Goal: Information Seeking & Learning: Learn about a topic

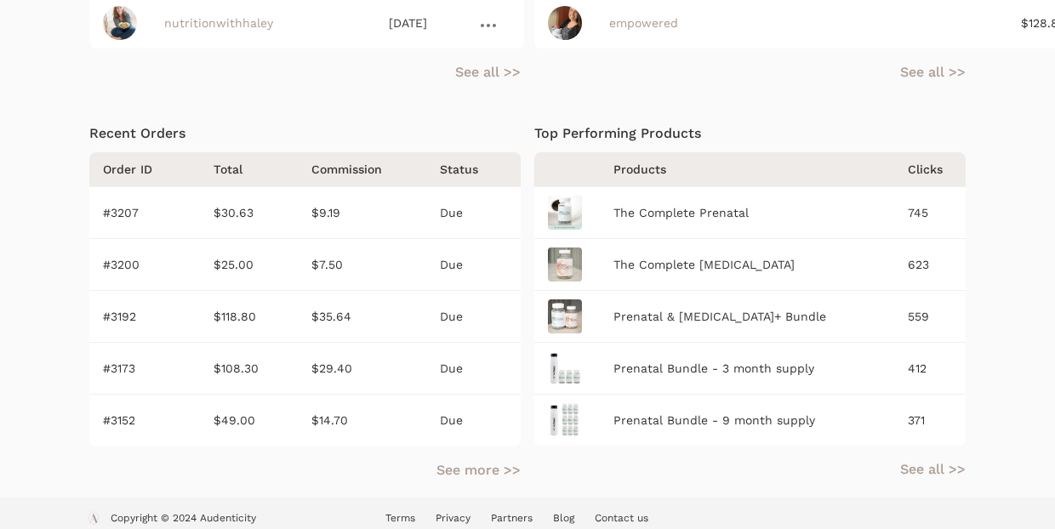
scroll to position [850, 0]
click at [457, 461] on link "See more >>" at bounding box center [479, 471] width 84 height 20
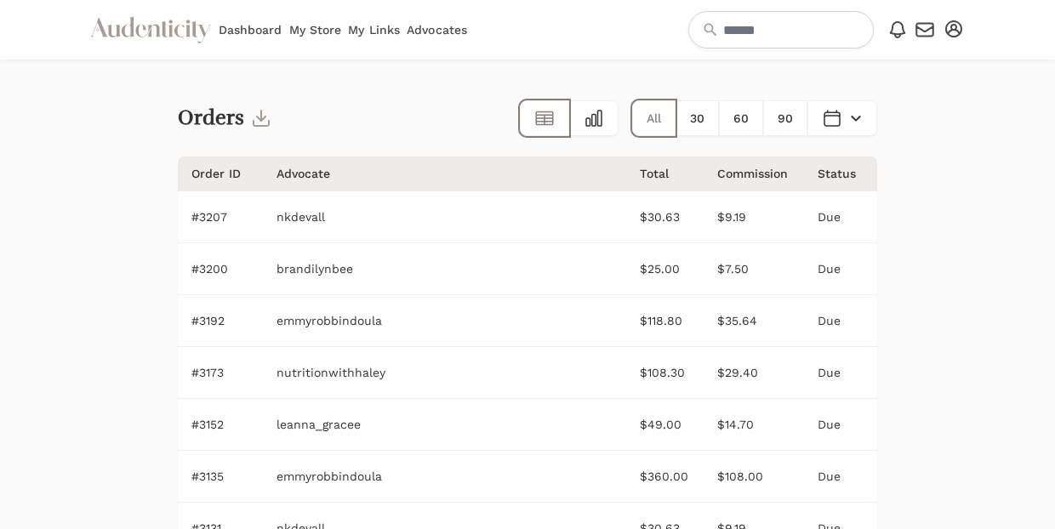
drag, startPoint x: 230, startPoint y: 218, endPoint x: 183, endPoint y: 217, distance: 46.8
click at [183, 217] on td "#3207" at bounding box center [220, 217] width 85 height 52
copy td "#3207"
click at [437, 30] on link "Advocates" at bounding box center [437, 30] width 60 height 60
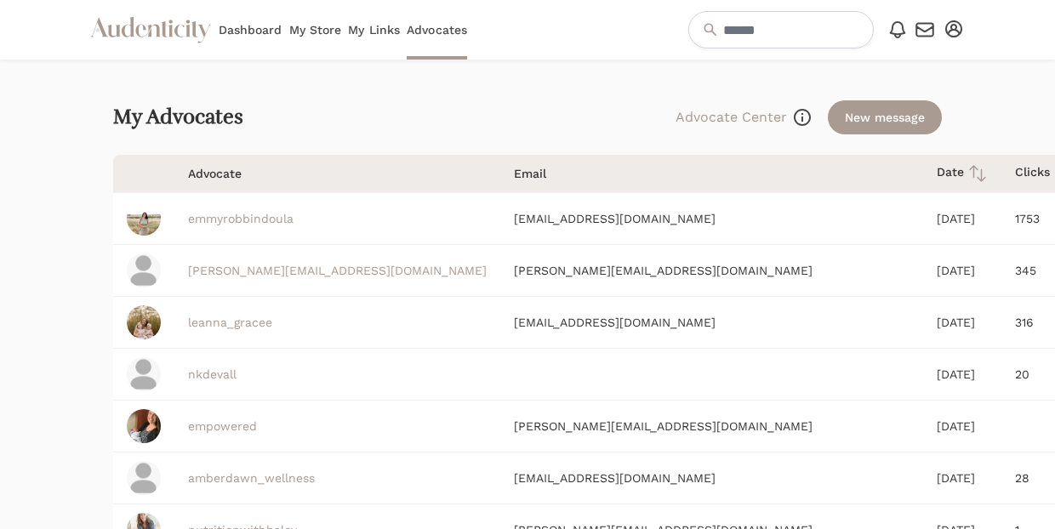
click at [206, 375] on link "nkdevall" at bounding box center [212, 375] width 49 height 14
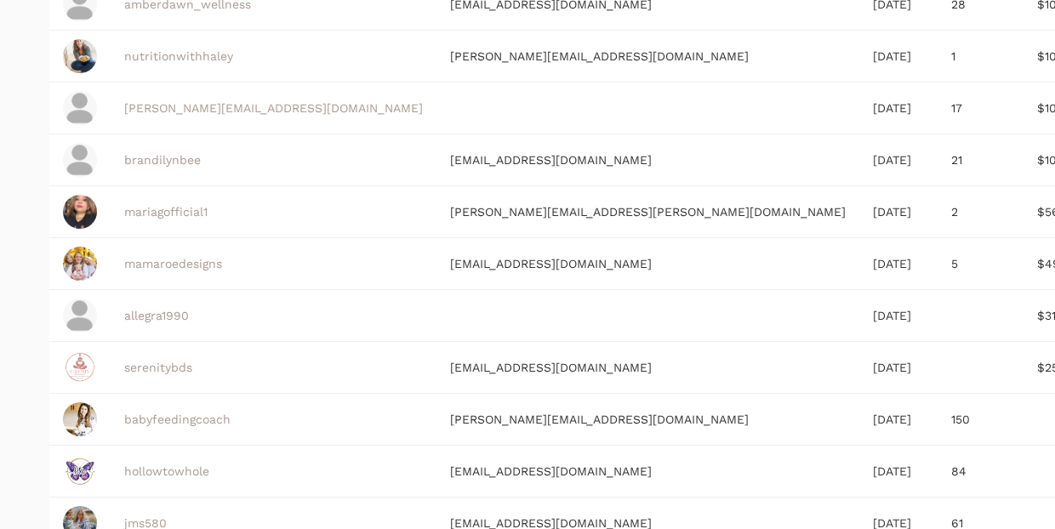
scroll to position [511, 64]
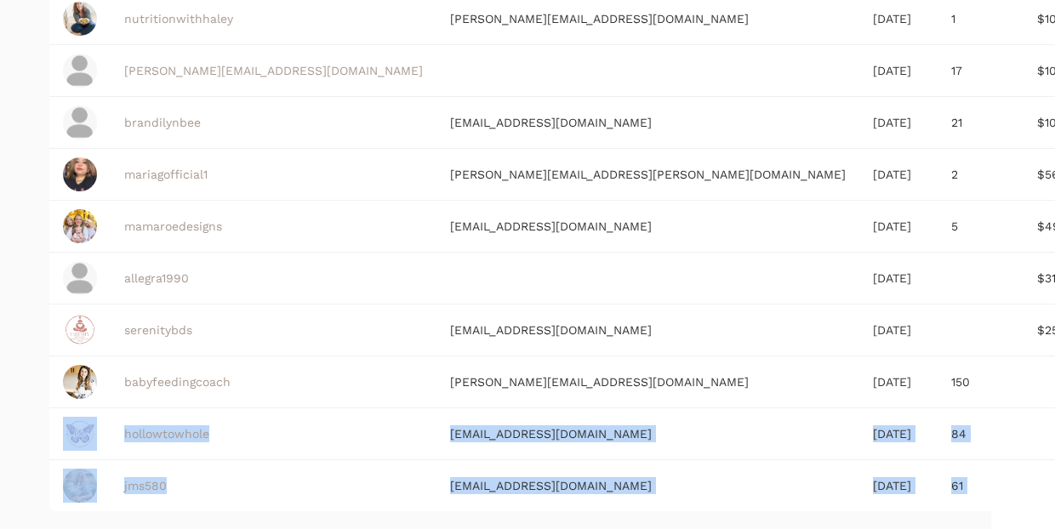
drag, startPoint x: 959, startPoint y: 384, endPoint x: 868, endPoint y: 381, distance: 91.1
click at [868, 381] on div "My Advocates Advocate Center Browse and communicate with advocates on the Auden…" at bounding box center [463, 80] width 1055 height 1064
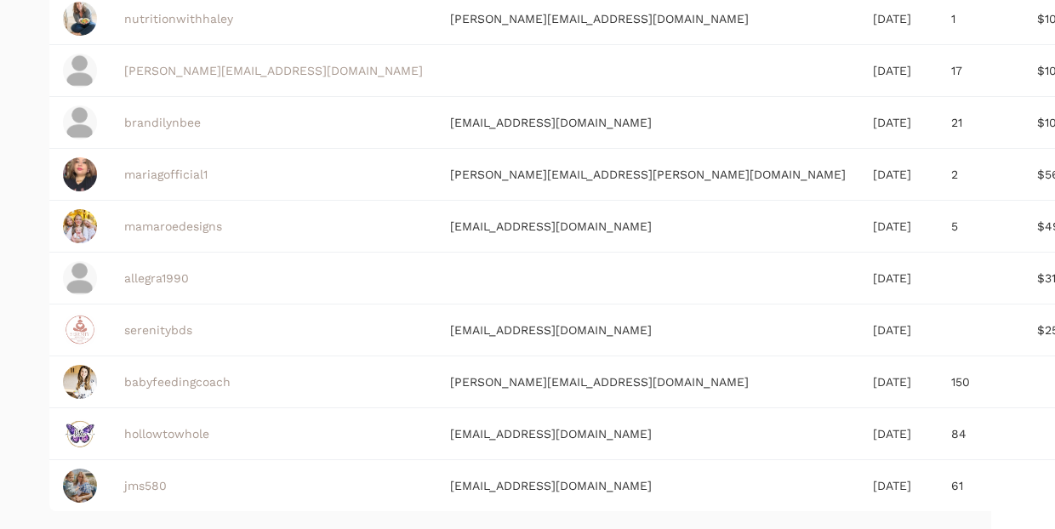
drag, startPoint x: 875, startPoint y: 383, endPoint x: 953, endPoint y: 378, distance: 78.5
copy span "BABYFEEDING"
drag, startPoint x: 983, startPoint y: 488, endPoint x: 873, endPoint y: 482, distance: 109.9
click at [873, 482] on div "My Advocates Advocate Center Browse and communicate with advocates on the Auden…" at bounding box center [463, 80] width 1055 height 1064
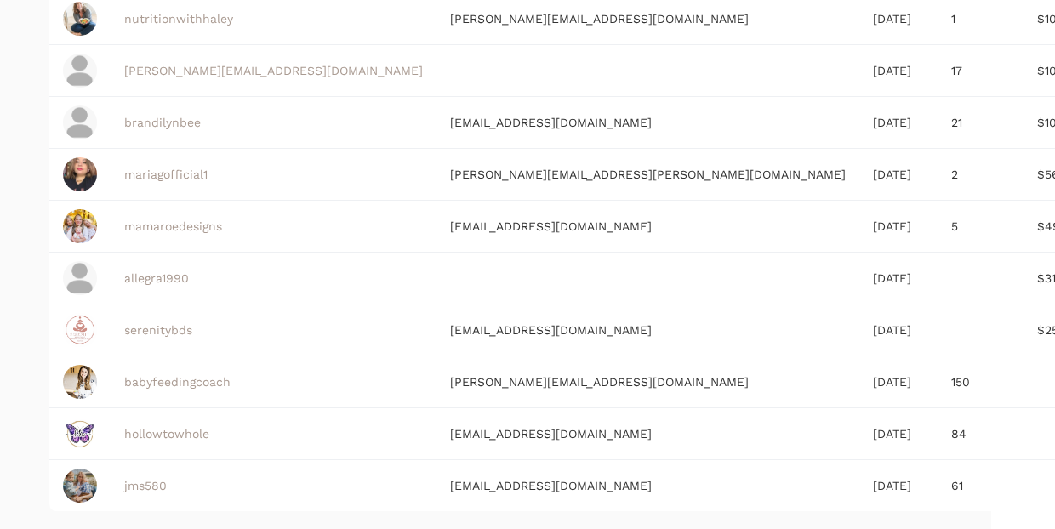
drag, startPoint x: 873, startPoint y: 480, endPoint x: 979, endPoint y: 483, distance: 105.6
copy span "SEASONSOFSLEEP"
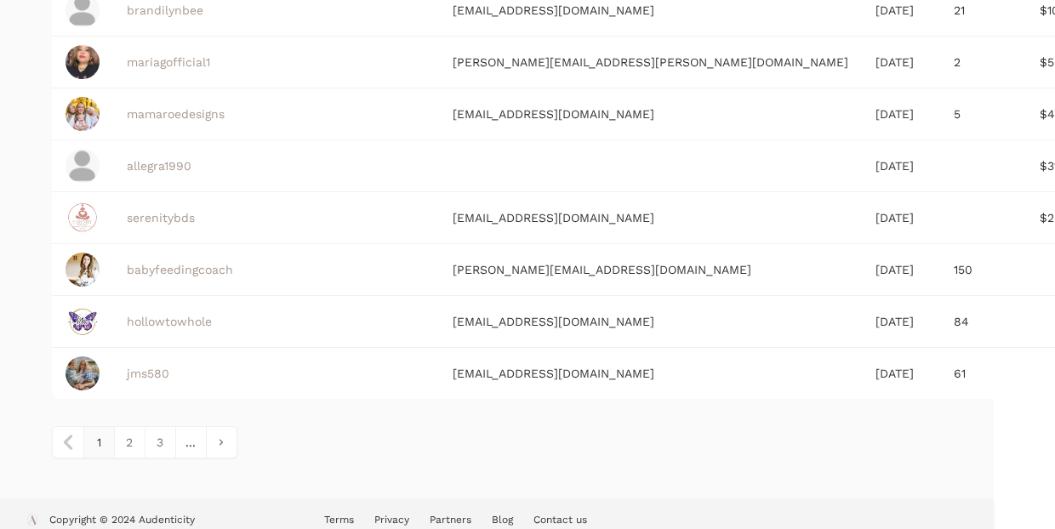
scroll to position [629, 61]
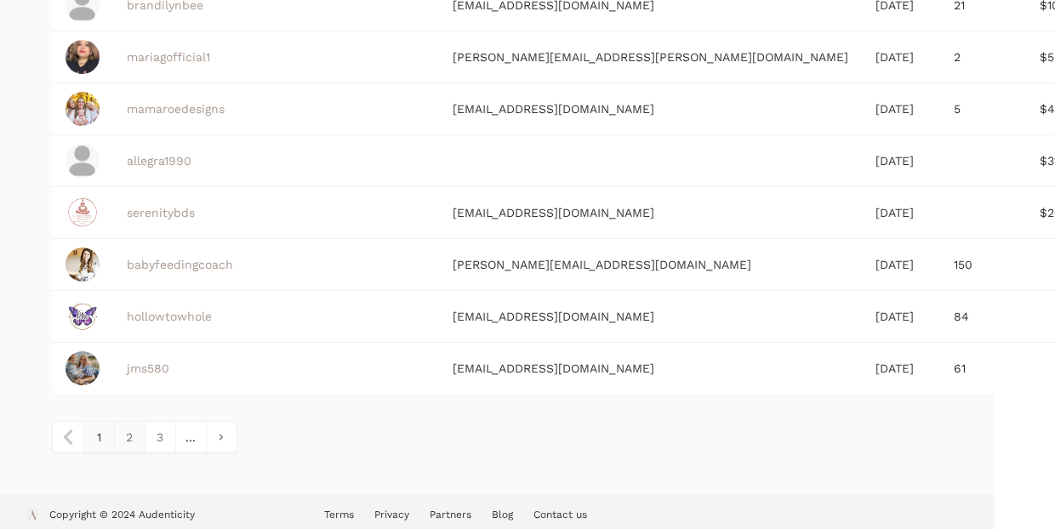
click at [128, 441] on link "2" at bounding box center [129, 437] width 31 height 31
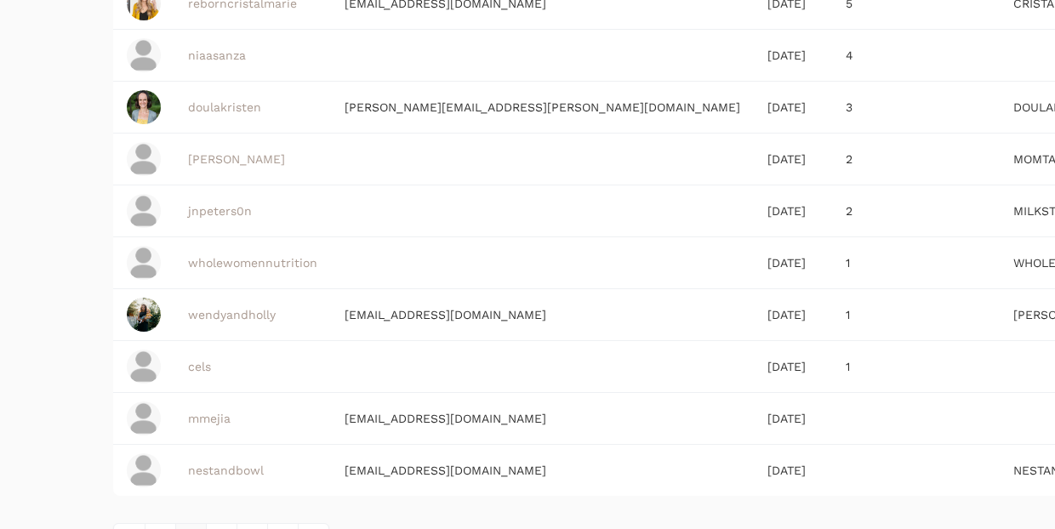
scroll to position [494, 0]
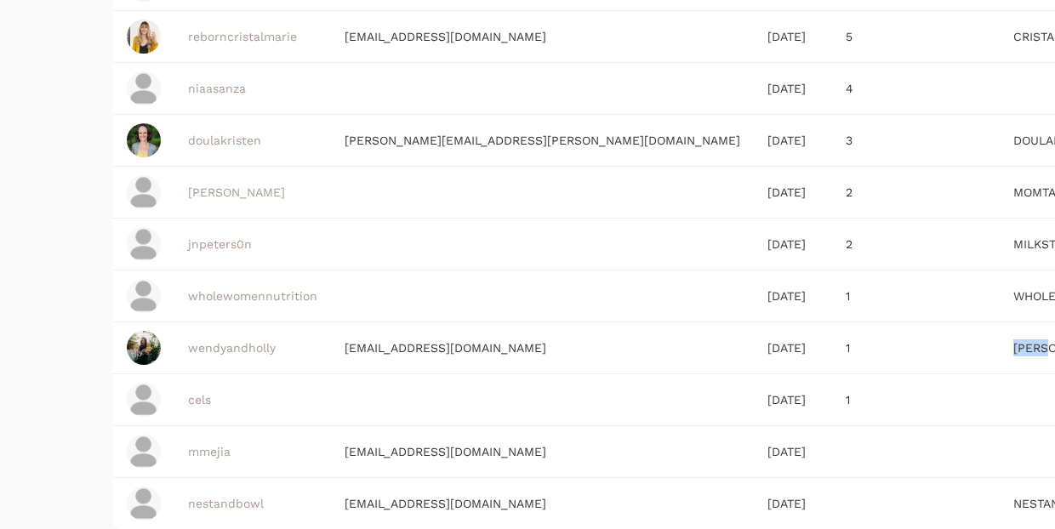
drag, startPoint x: 896, startPoint y: 355, endPoint x: 832, endPoint y: 350, distance: 64.0
copy span "WENDY"
drag, startPoint x: 946, startPoint y: 294, endPoint x: 847, endPoint y: 294, distance: 99.6
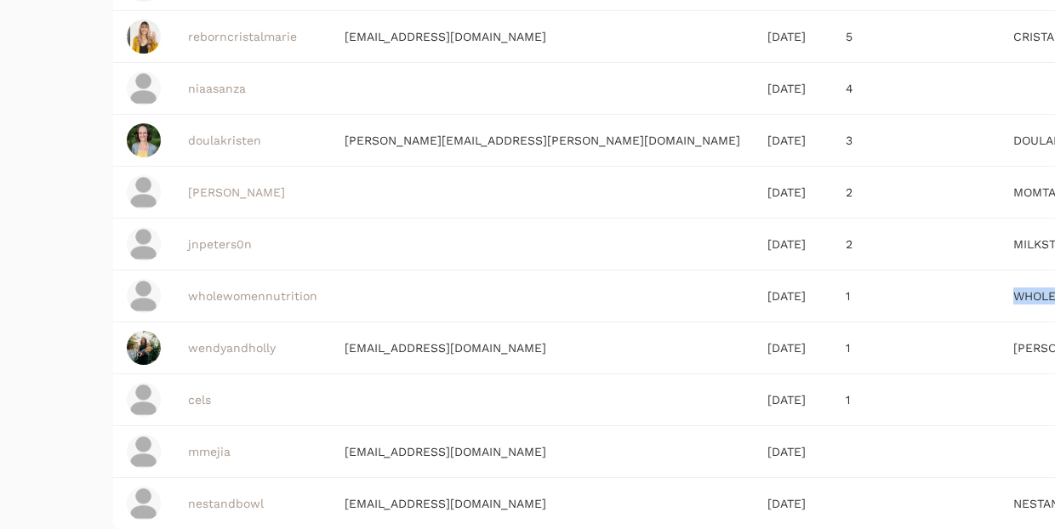
copy span "WHOLEWOMEN"
click at [226, 295] on link "wholewomennutrition" at bounding box center [252, 296] width 129 height 14
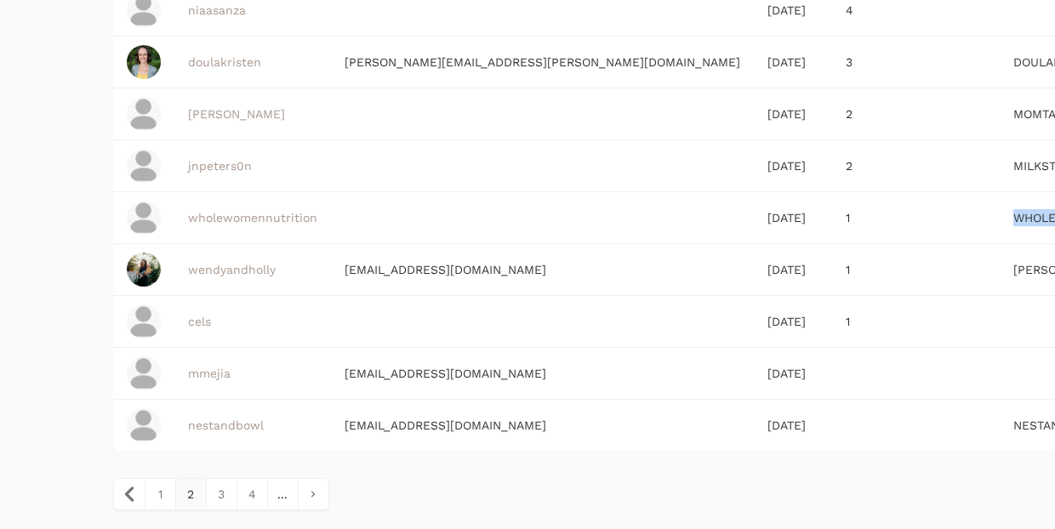
scroll to position [583, 0]
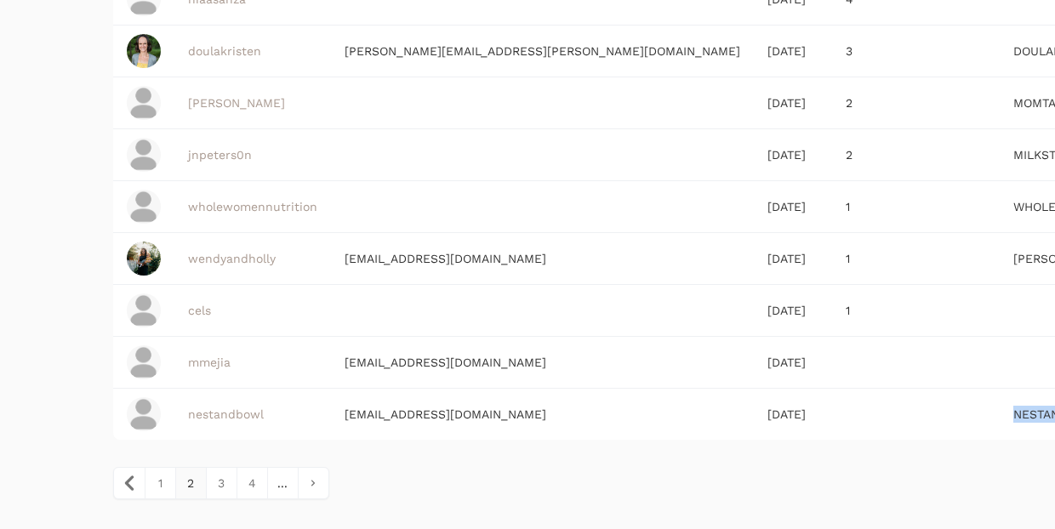
drag, startPoint x: 937, startPoint y: 419, endPoint x: 845, endPoint y: 414, distance: 92.0
copy span "NESTANDBOWL"
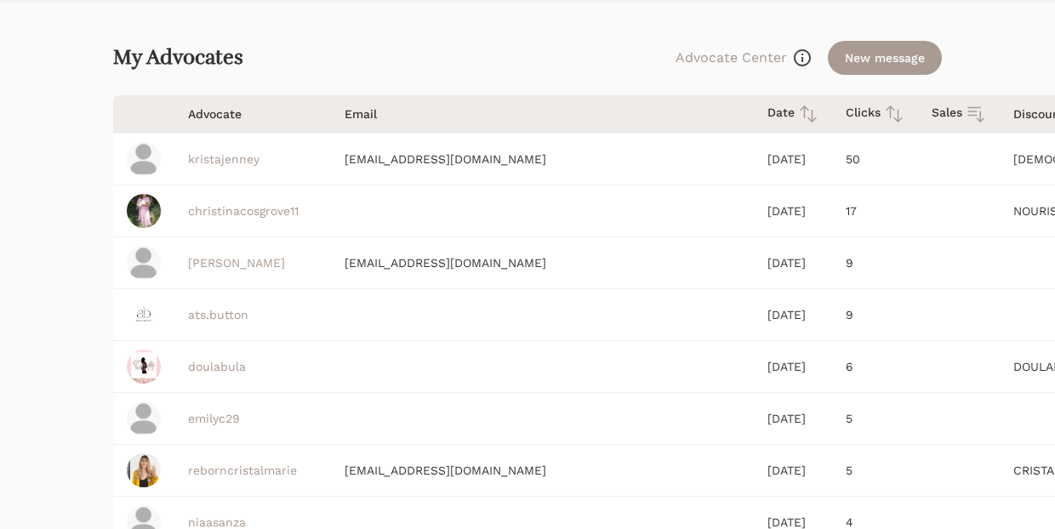
scroll to position [37, 0]
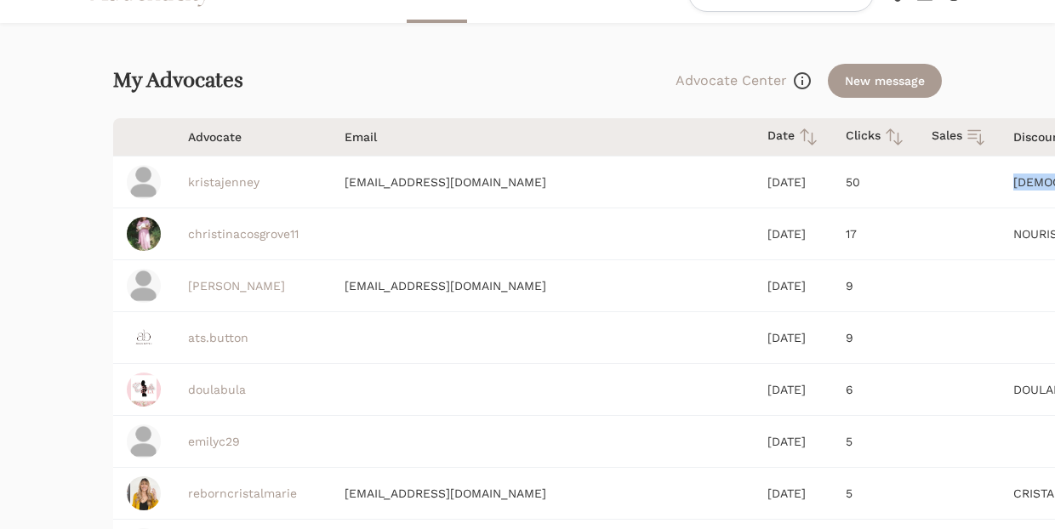
drag, startPoint x: 911, startPoint y: 183, endPoint x: 848, endPoint y: 182, distance: 63.0
copy span "DRKRISTA"
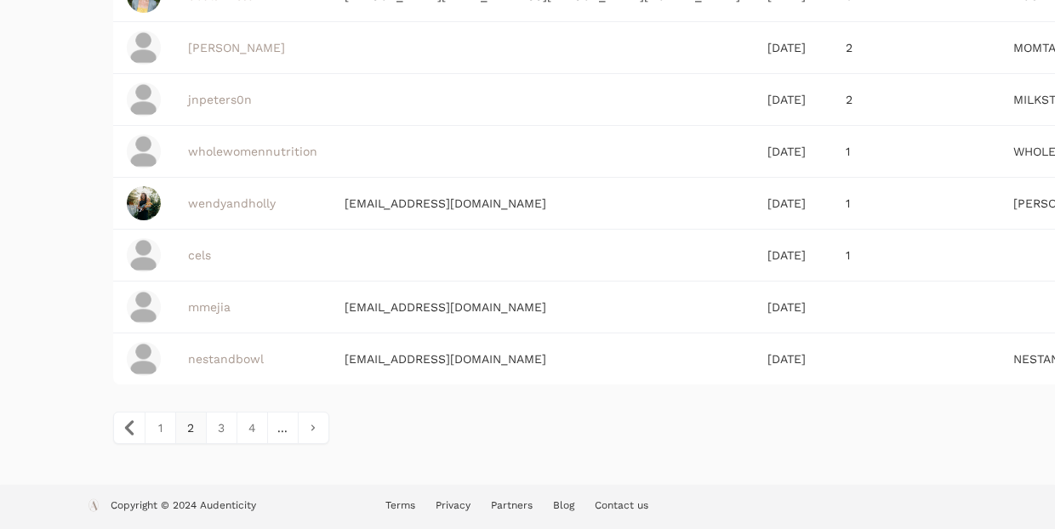
scroll to position [638, 0]
click at [156, 428] on link "1" at bounding box center [160, 428] width 31 height 31
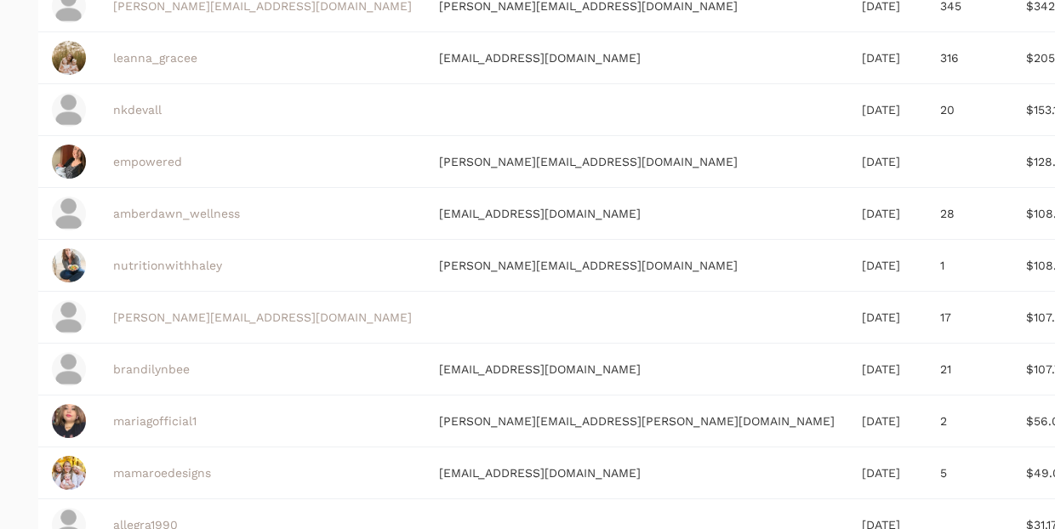
scroll to position [265, 74]
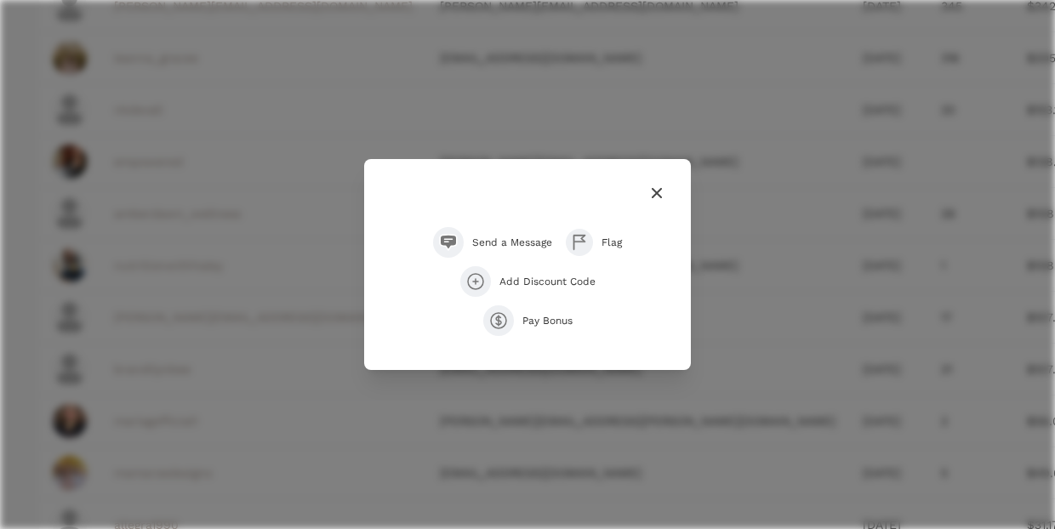
click at [659, 192] on icon "button" at bounding box center [657, 193] width 10 height 10
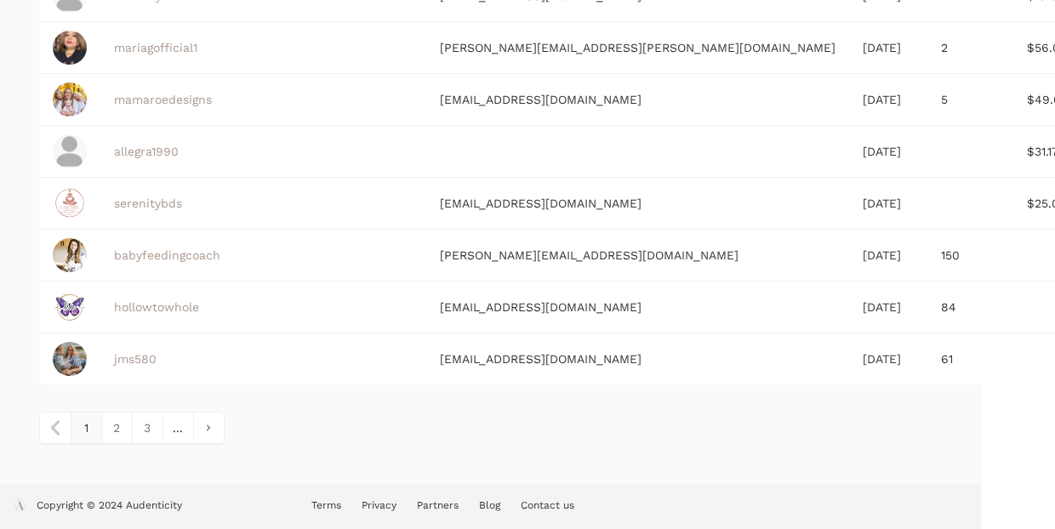
scroll to position [638, 74]
click at [153, 431] on link "3" at bounding box center [147, 428] width 31 height 31
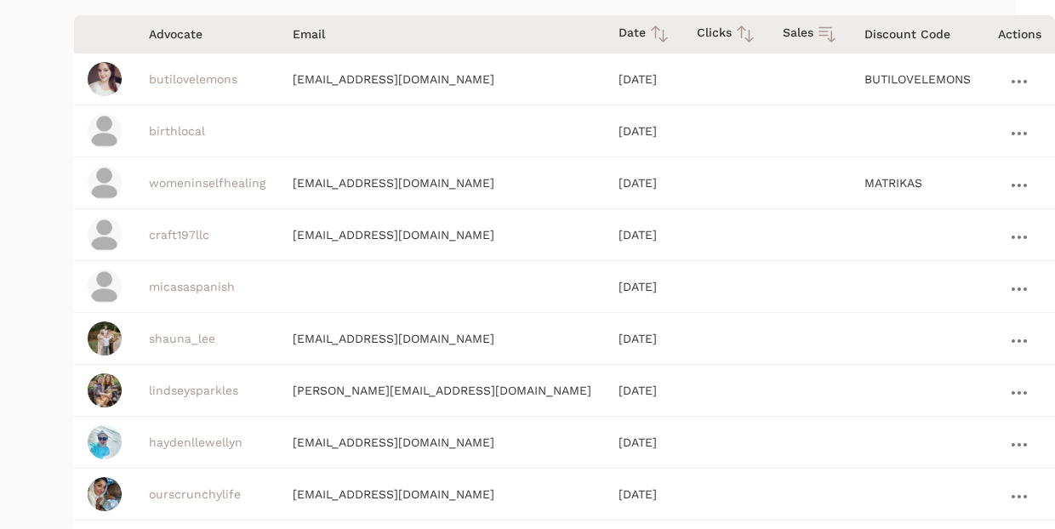
scroll to position [137, 42]
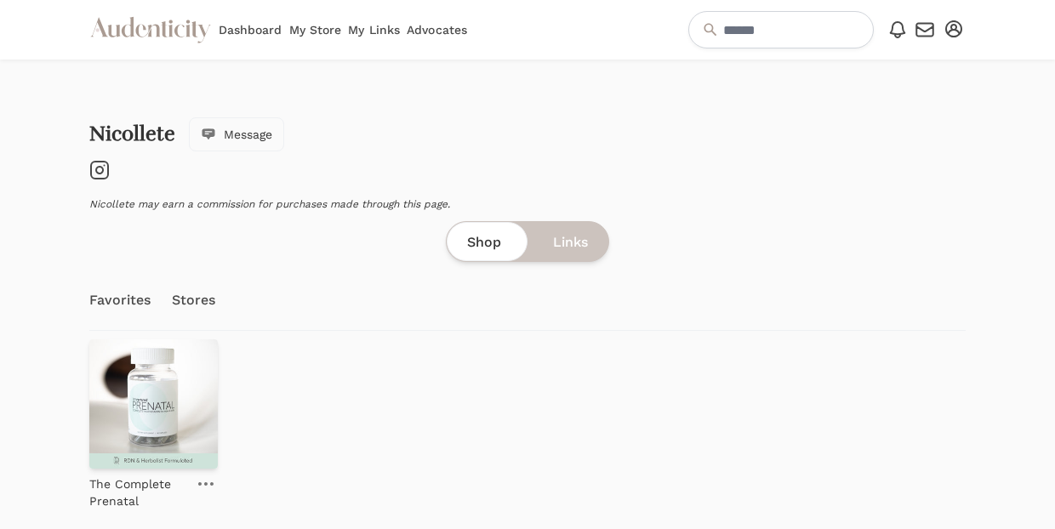
click at [96, 163] on icon "Instagram" at bounding box center [99, 170] width 20 height 20
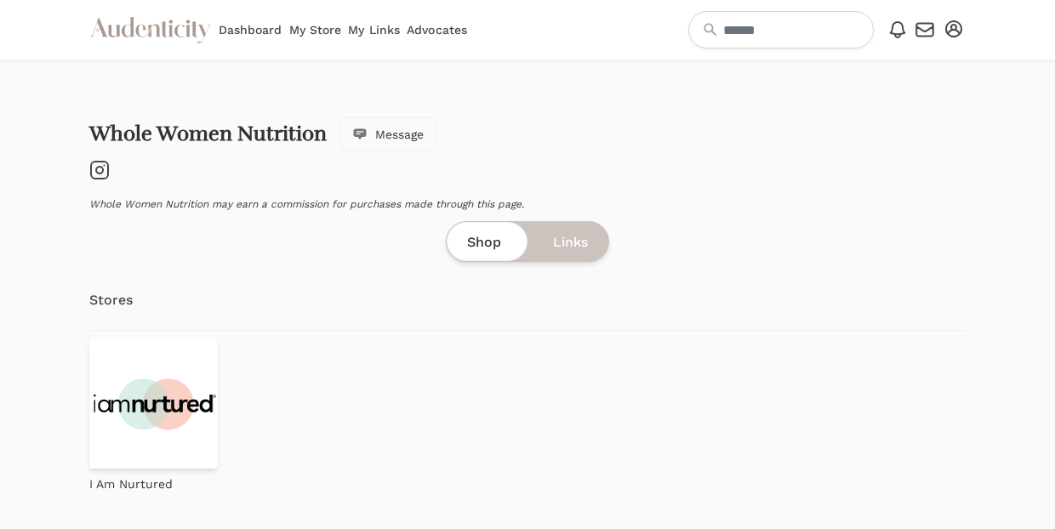
click at [97, 164] on icon "Instagram" at bounding box center [99, 170] width 20 height 20
